Goal: Find specific page/section: Find specific page/section

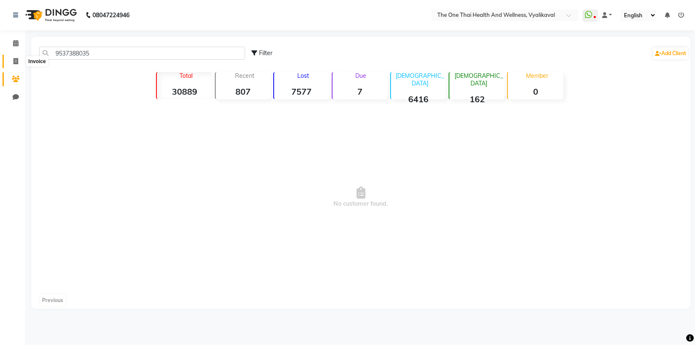
click at [14, 59] on icon at bounding box center [15, 61] width 5 height 6
select select "5972"
select select "service"
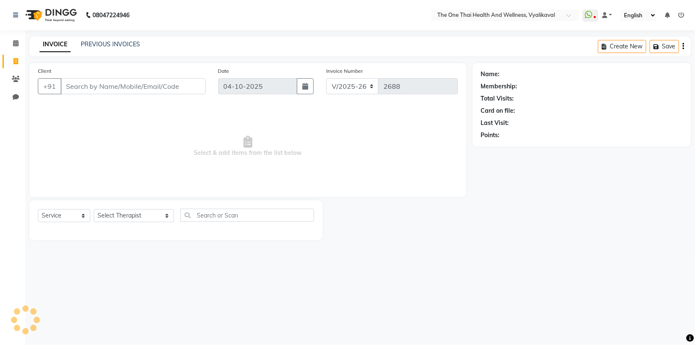
click at [14, 59] on icon at bounding box center [15, 61] width 5 height 6
select select "5972"
select select "service"
click at [16, 79] on icon at bounding box center [16, 79] width 8 height 6
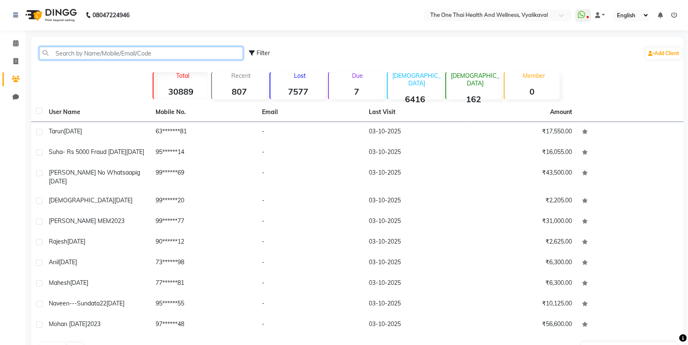
click at [53, 51] on input "text" at bounding box center [141, 53] width 204 height 13
click at [53, 50] on input "text" at bounding box center [141, 53] width 204 height 13
click at [52, 53] on input "text" at bounding box center [141, 53] width 204 height 13
click at [54, 52] on input "text" at bounding box center [141, 53] width 204 height 13
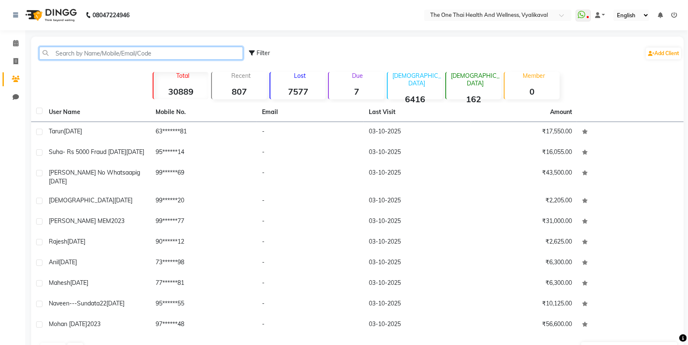
click at [54, 52] on input "text" at bounding box center [141, 53] width 204 height 13
click at [52, 52] on input "text" at bounding box center [141, 53] width 204 height 13
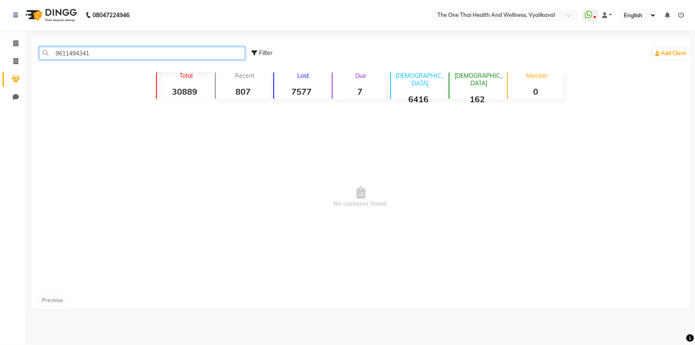
type input "9611494341"
